Goal: Task Accomplishment & Management: Manage account settings

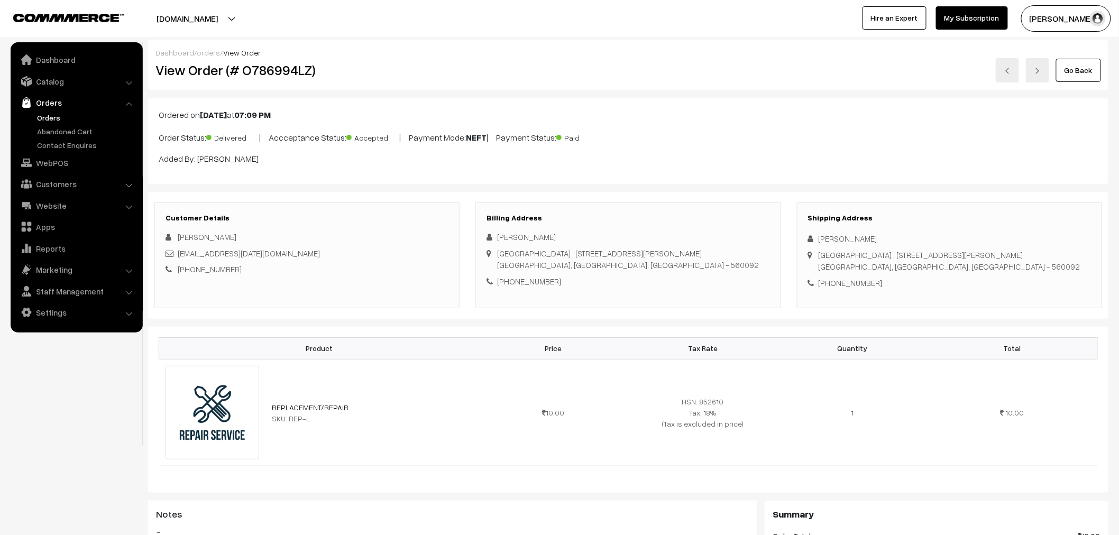
click at [43, 116] on link "Orders" at bounding box center [86, 117] width 105 height 11
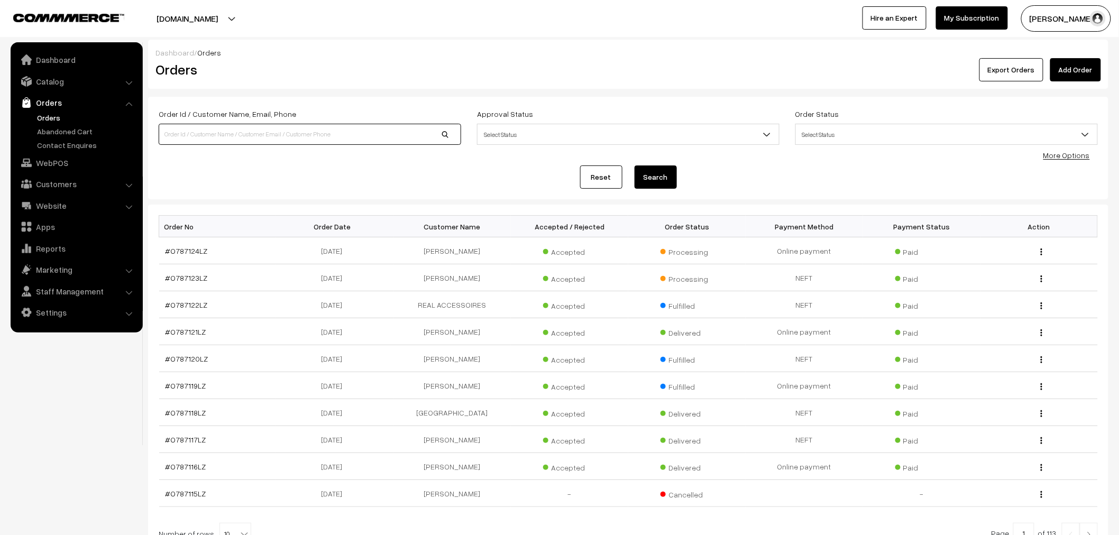
click at [393, 141] on input at bounding box center [310, 134] width 303 height 21
type input "9113654052"
click at [179, 135] on input "9113654052" at bounding box center [310, 134] width 303 height 21
click at [1072, 81] on link "Add Order" at bounding box center [1076, 69] width 51 height 23
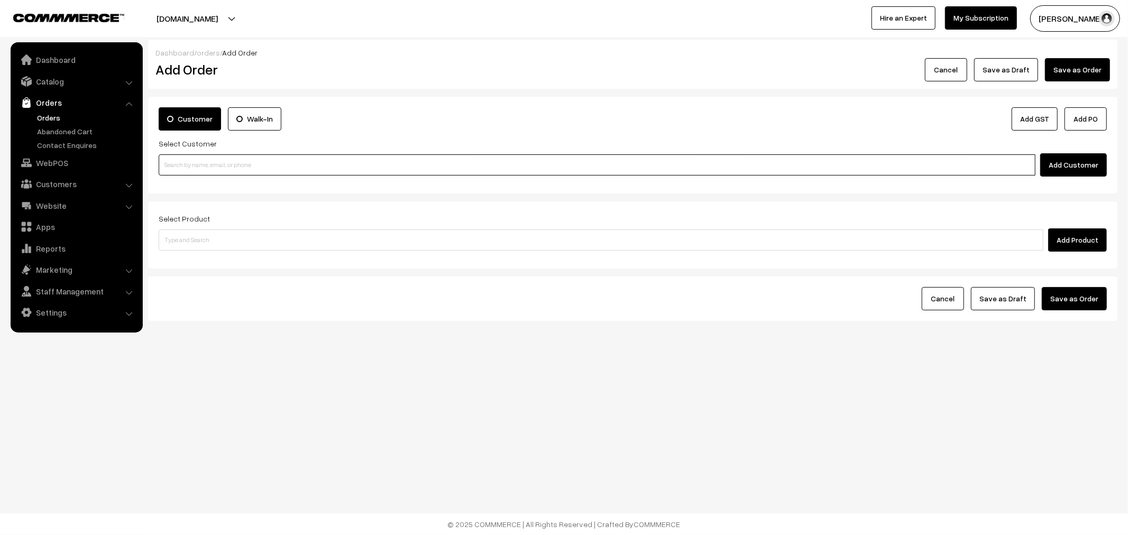
click at [244, 157] on input at bounding box center [597, 164] width 877 height 21
paste input "9113654052"
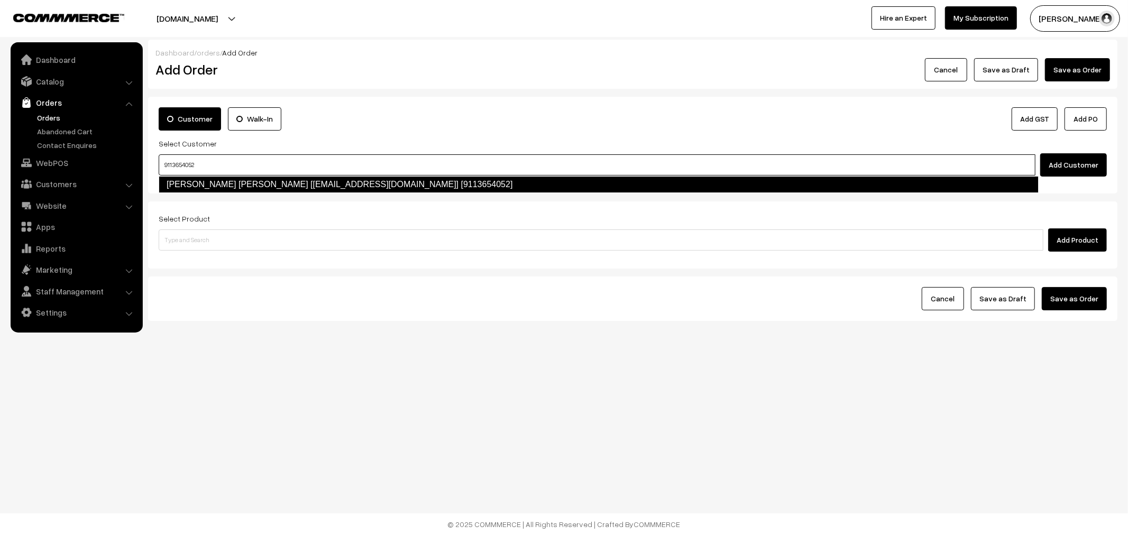
click at [236, 183] on link "Syed Shouaib Hussain [Syedshouaibhussain786@gmail.com] [9113654052]" at bounding box center [599, 184] width 880 height 17
type input "9113654052"
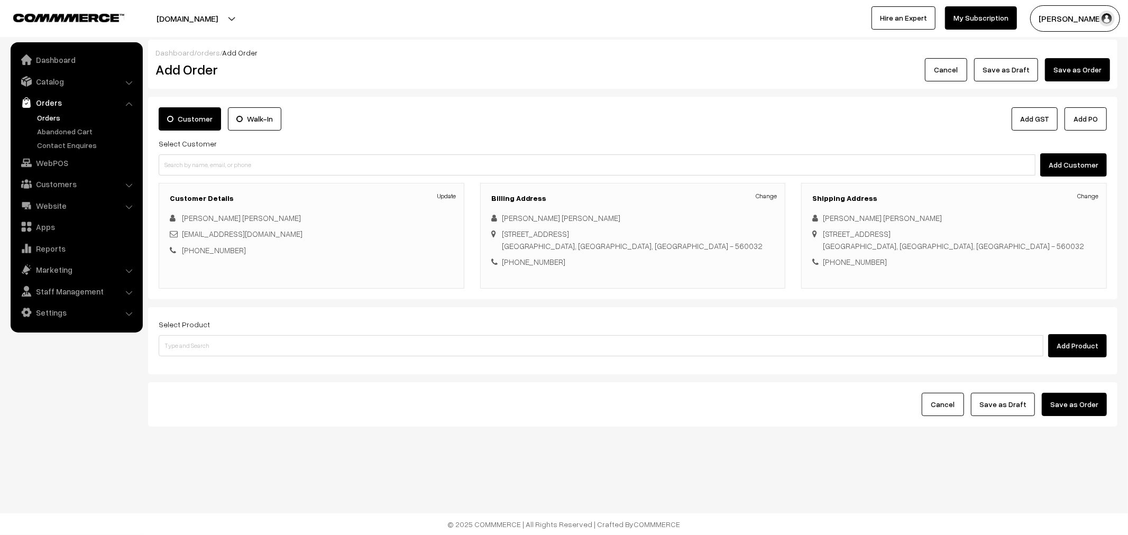
click at [285, 329] on div "Select Product Add Product" at bounding box center [633, 338] width 948 height 40
click at [285, 340] on input at bounding box center [601, 345] width 885 height 21
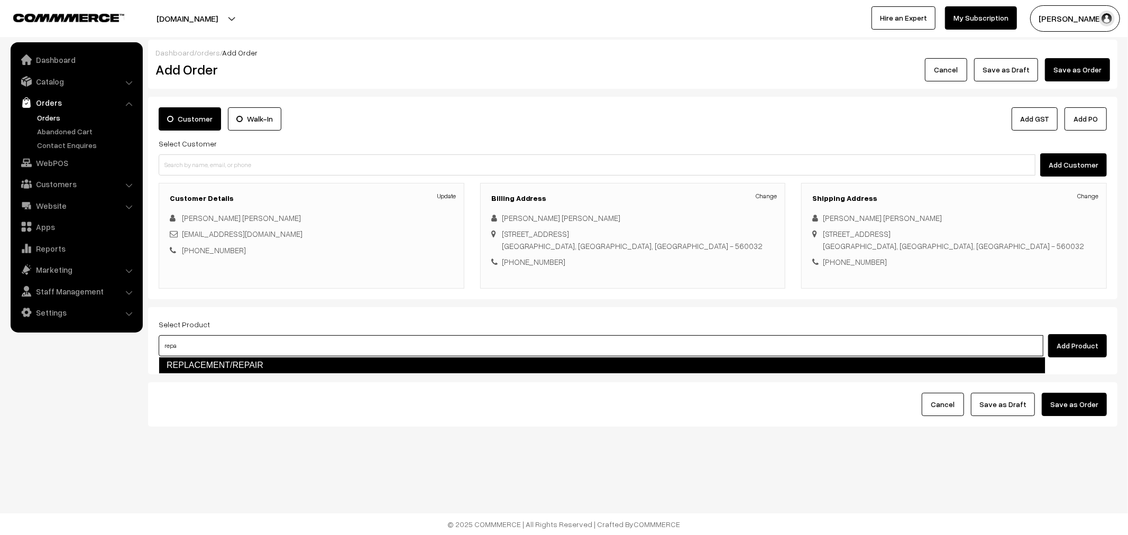
type input "repa"
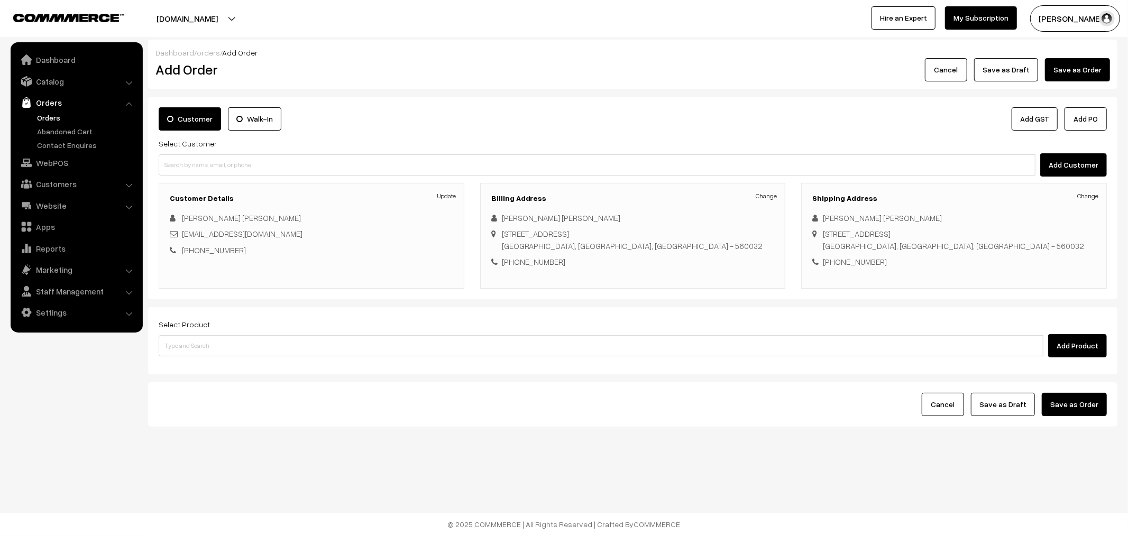
drag, startPoint x: 241, startPoint y: 376, endPoint x: 247, endPoint y: 374, distance: 6.0
click at [241, 376] on form "Customer Walk-In Add GST Add PO Select Customer Add Customer Customer Details U…" at bounding box center [633, 262] width 970 height 330
click at [281, 346] on input at bounding box center [601, 345] width 885 height 21
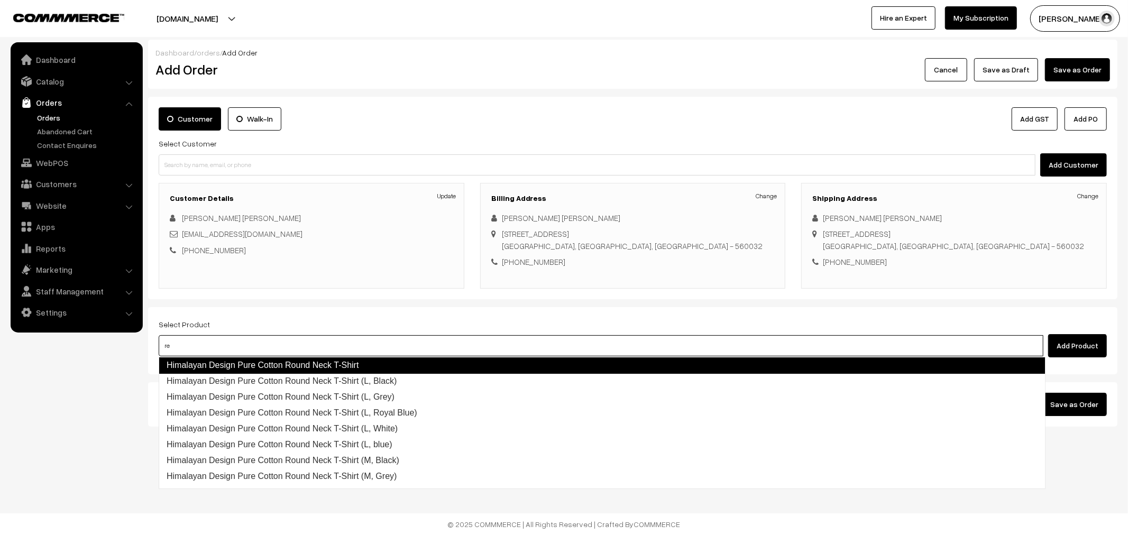
type input "rep"
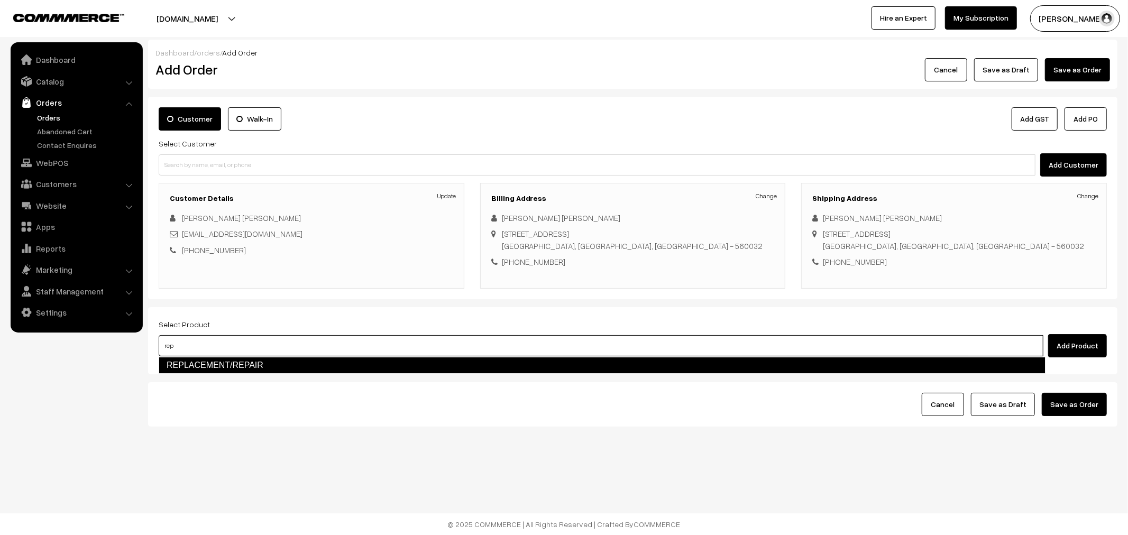
click at [257, 366] on link "REPLACEMENT/REPAIR" at bounding box center [602, 365] width 887 height 17
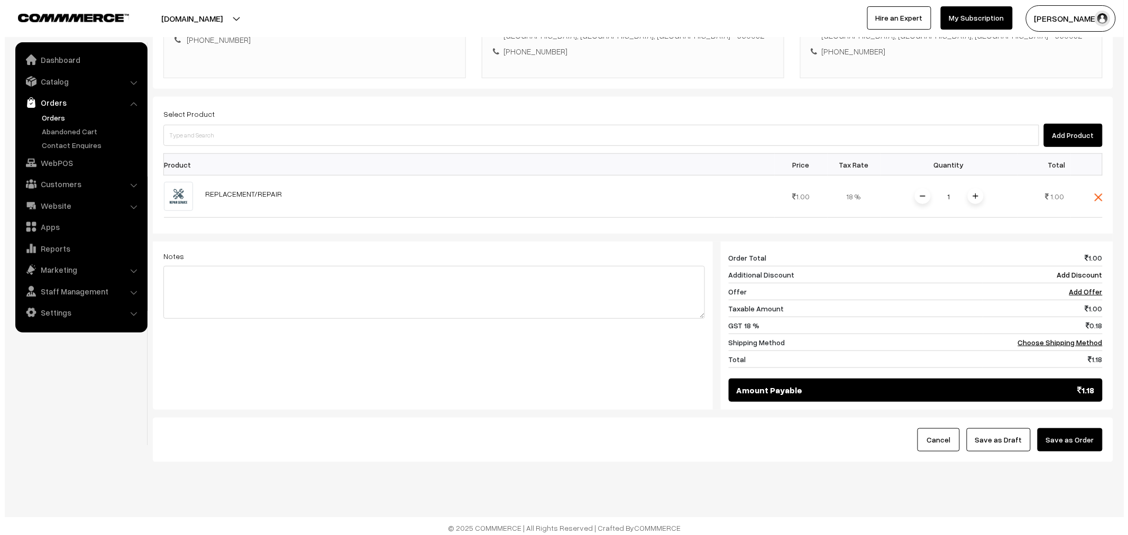
scroll to position [215, 0]
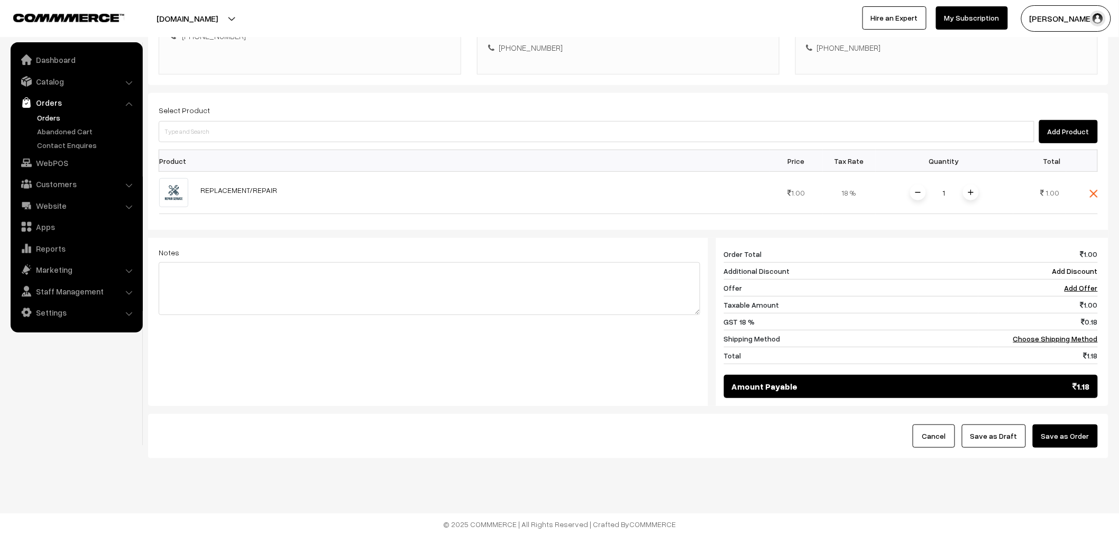
click at [1090, 442] on button "Save as Order" at bounding box center [1065, 436] width 65 height 23
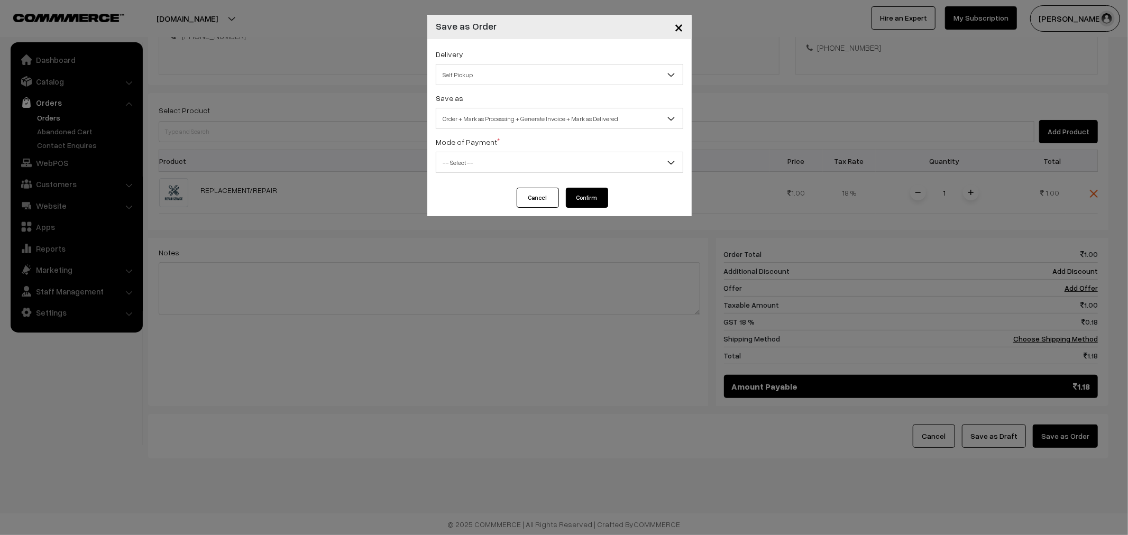
click at [482, 115] on span "Order + Mark as Processing + Generate Invoice + Mark as Delivered" at bounding box center [559, 119] width 247 height 19
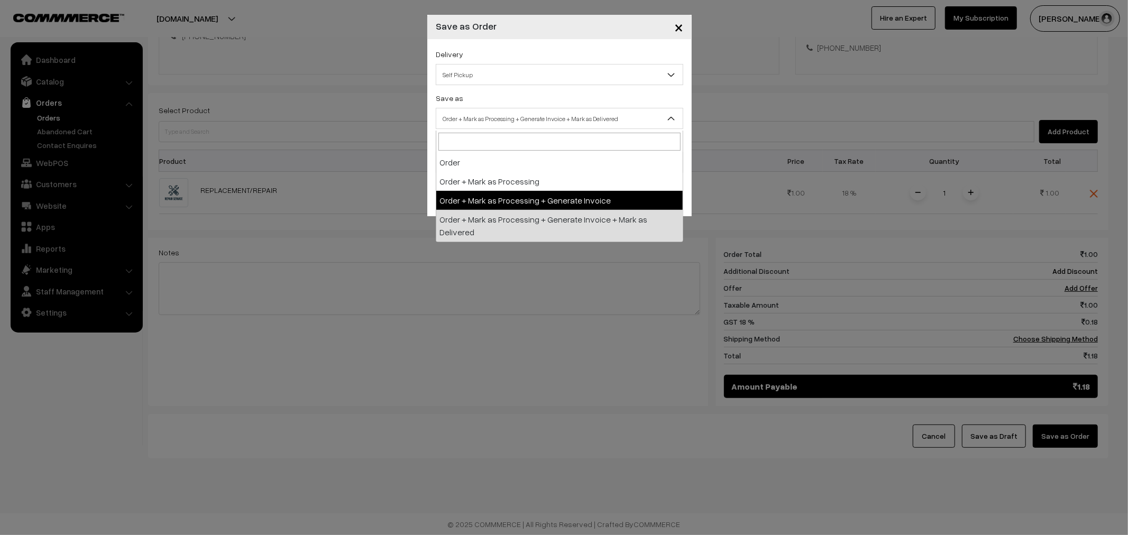
select select "3"
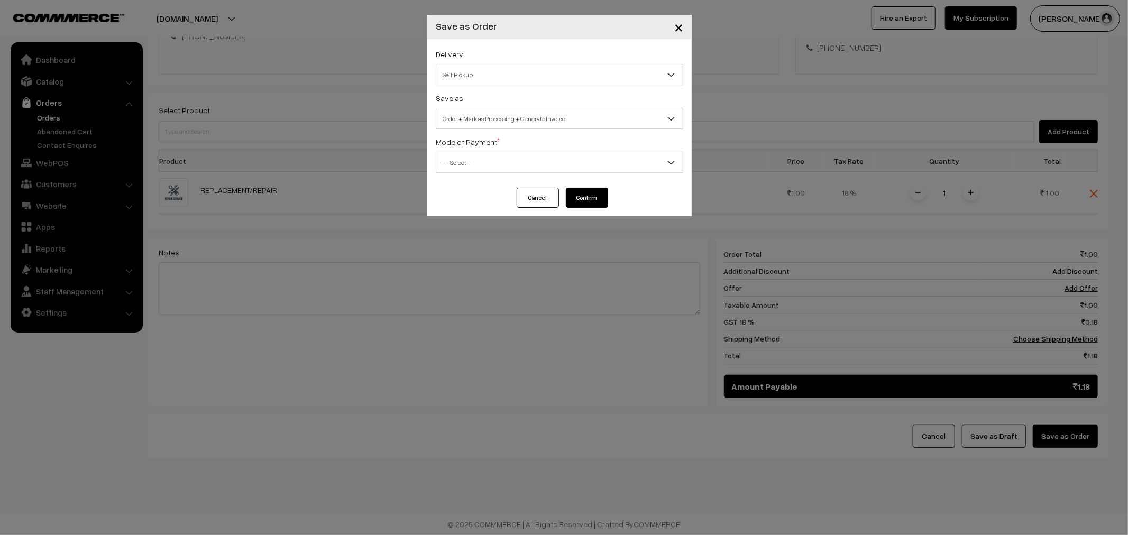
drag, startPoint x: 564, startPoint y: 144, endPoint x: 561, endPoint y: 152, distance: 9.0
click at [561, 152] on div "Mode of Payment * -- Select -- COD Cash Cheque NEFT Online Payment DD Others --…" at bounding box center [560, 154] width 248 height 38
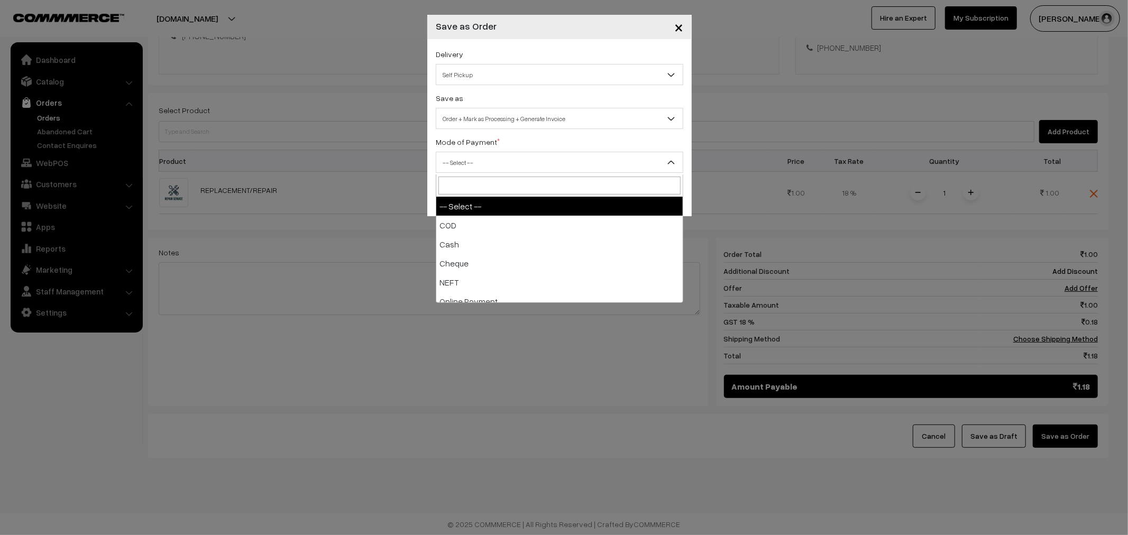
drag, startPoint x: 561, startPoint y: 154, endPoint x: 553, endPoint y: 172, distance: 19.5
click at [560, 156] on span "-- Select --" at bounding box center [559, 162] width 247 height 19
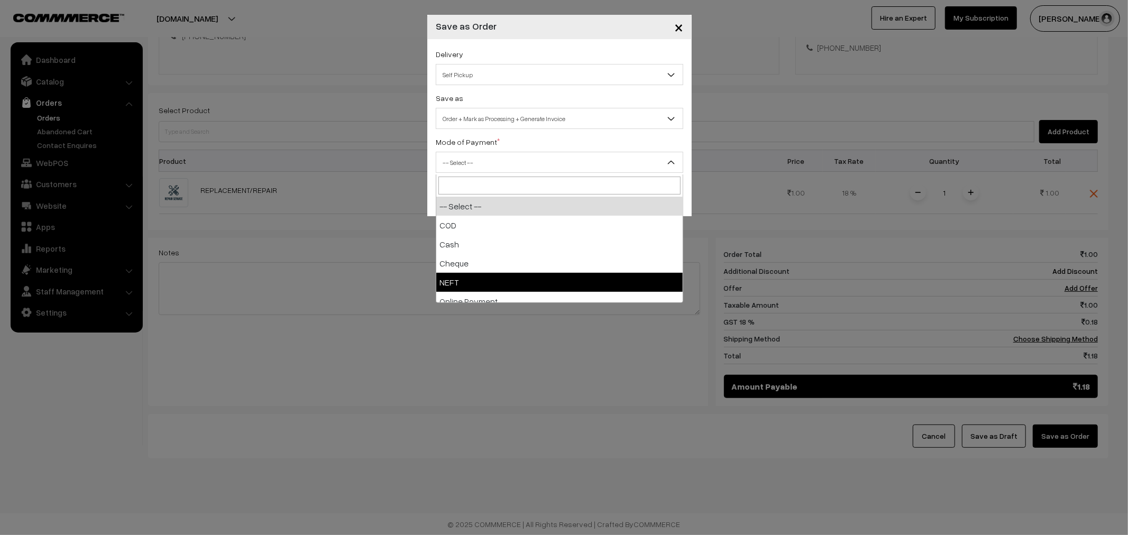
select select "4"
checkbox input "true"
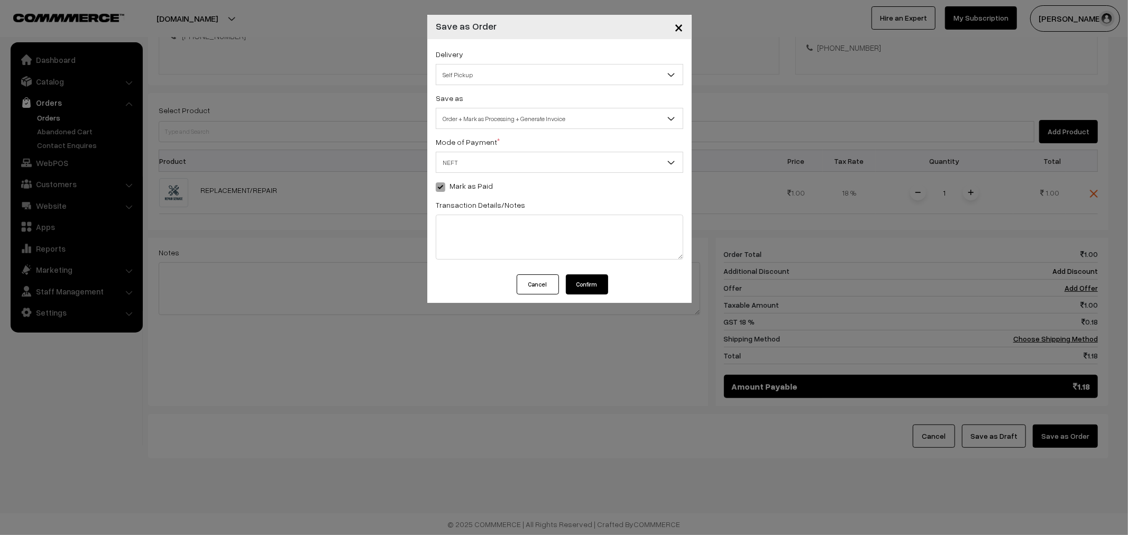
click at [593, 283] on button "Confirm" at bounding box center [587, 285] width 42 height 20
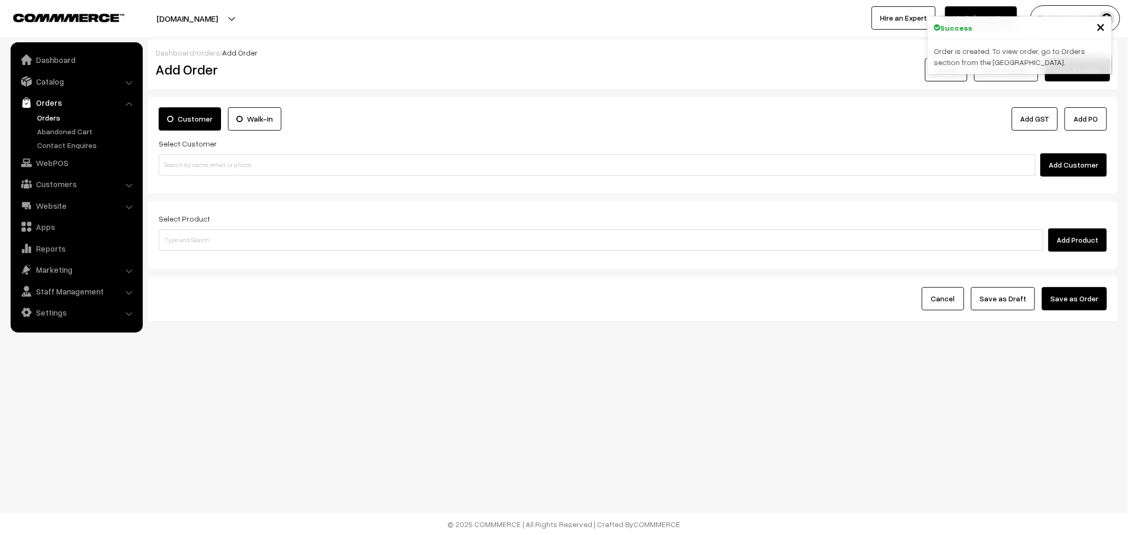
click at [50, 117] on link "Orders" at bounding box center [86, 117] width 105 height 11
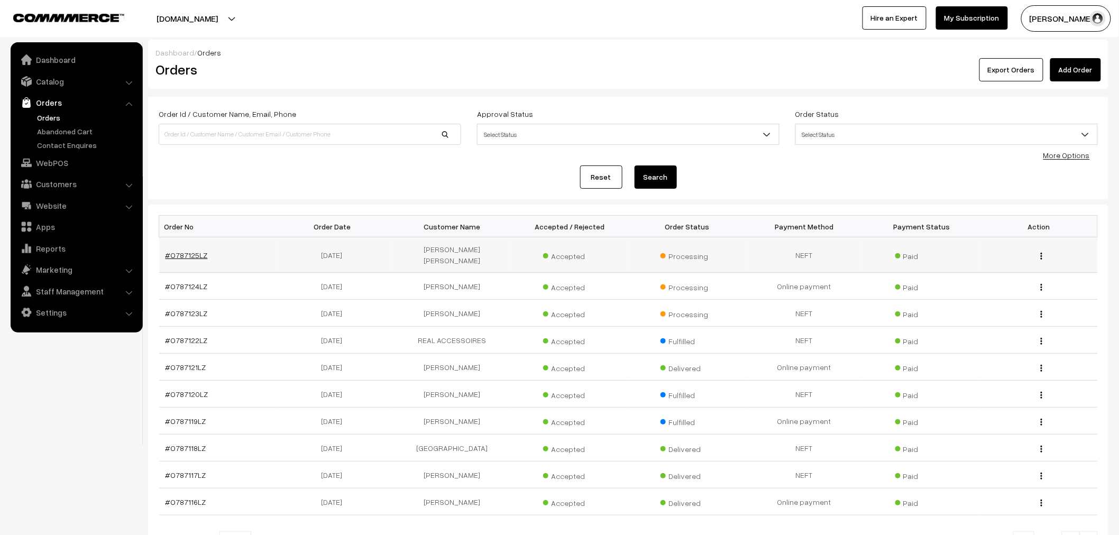
drag, startPoint x: 218, startPoint y: 250, endPoint x: 167, endPoint y: 253, distance: 51.9
click at [167, 253] on td "#O787125LZ" at bounding box center [217, 255] width 117 height 35
copy link "#O787125LZ"
click at [45, 112] on link "Orders" at bounding box center [86, 117] width 105 height 11
